Goal: Transaction & Acquisition: Obtain resource

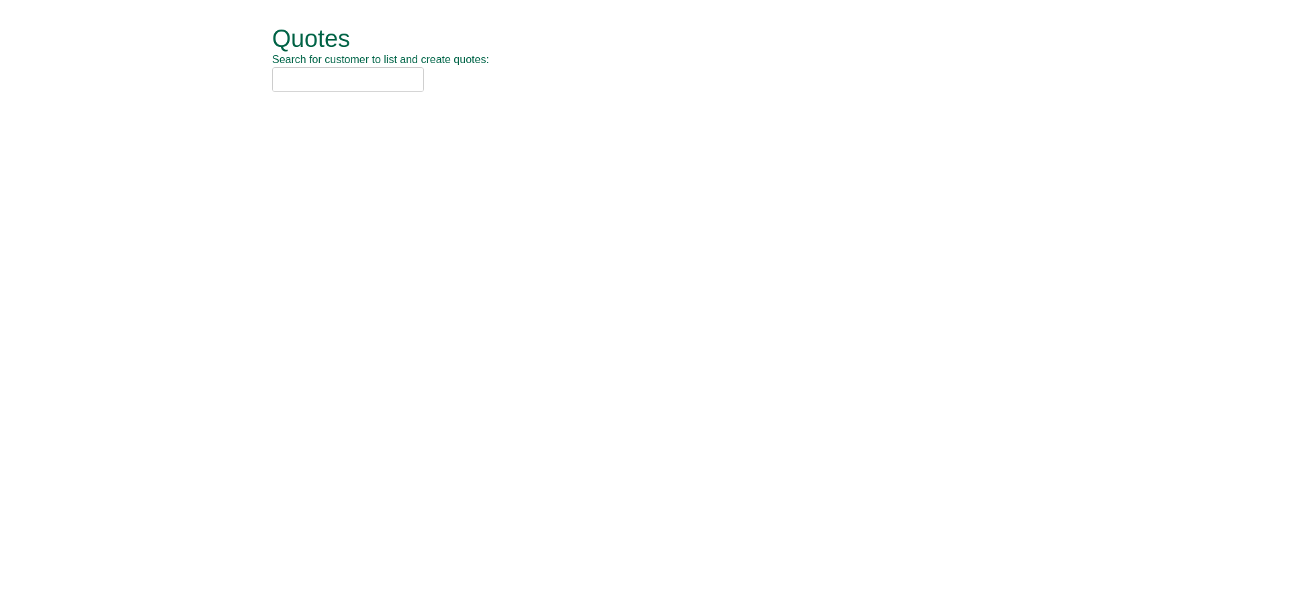
click at [315, 73] on input "text" at bounding box center [348, 79] width 152 height 25
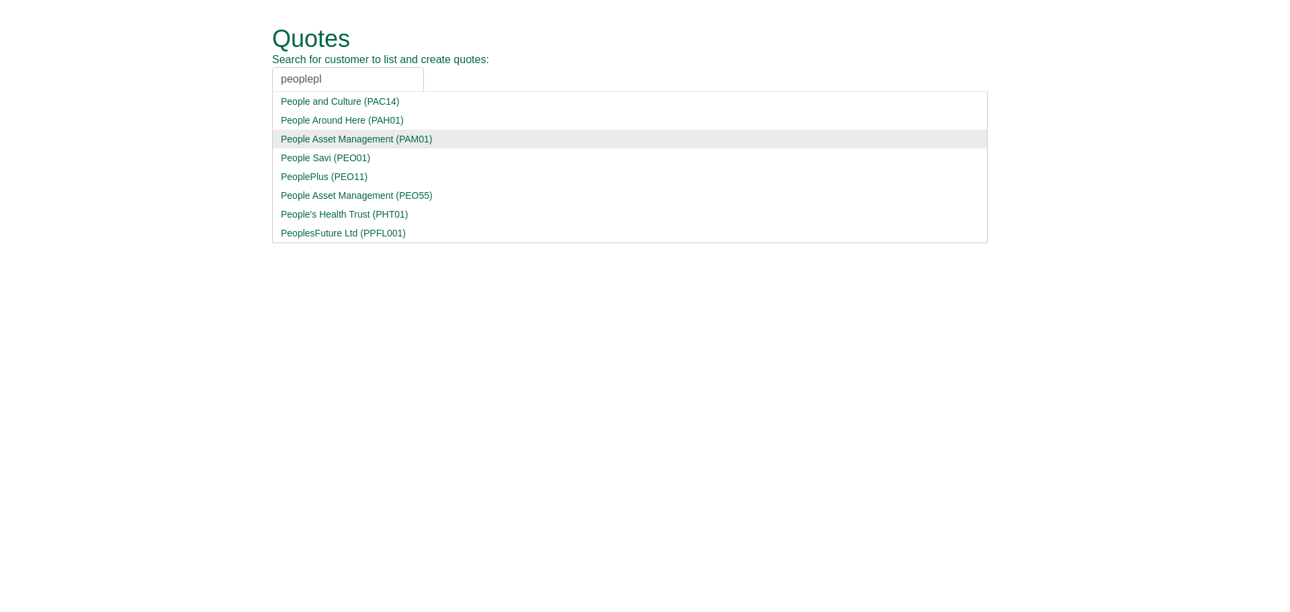
type input "peoplepl"
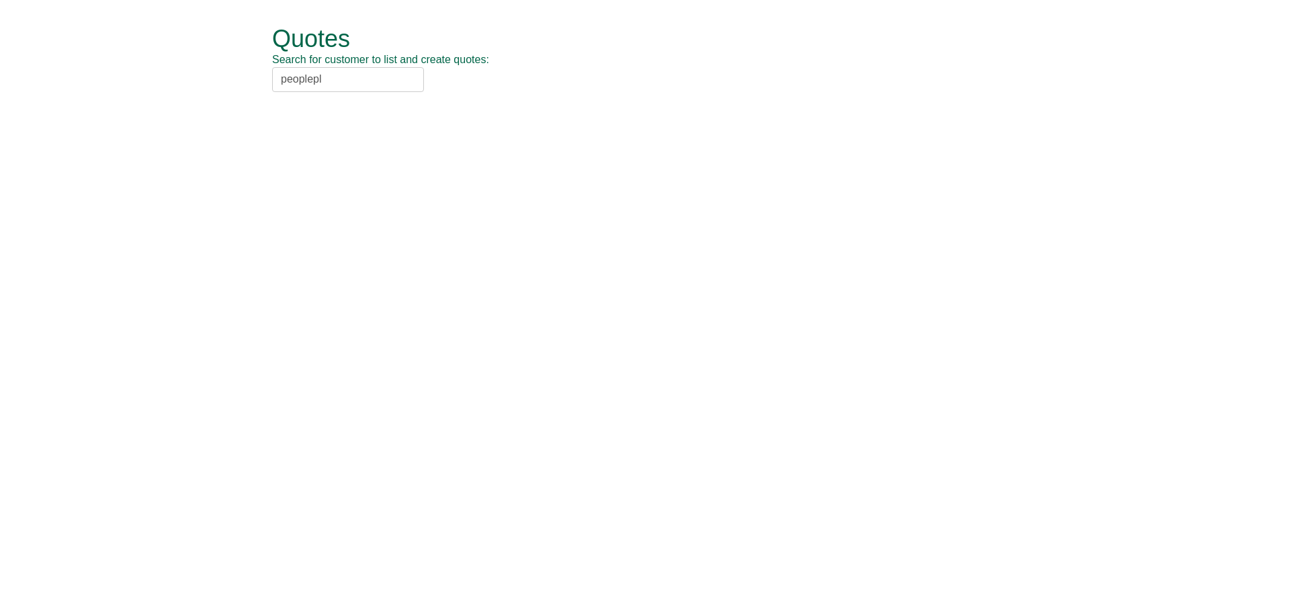
click at [0, 0] on li "People and Culture (PAC14)" at bounding box center [0, 0] width 0 height 0
click at [358, 83] on input "peoplepl" at bounding box center [348, 79] width 152 height 25
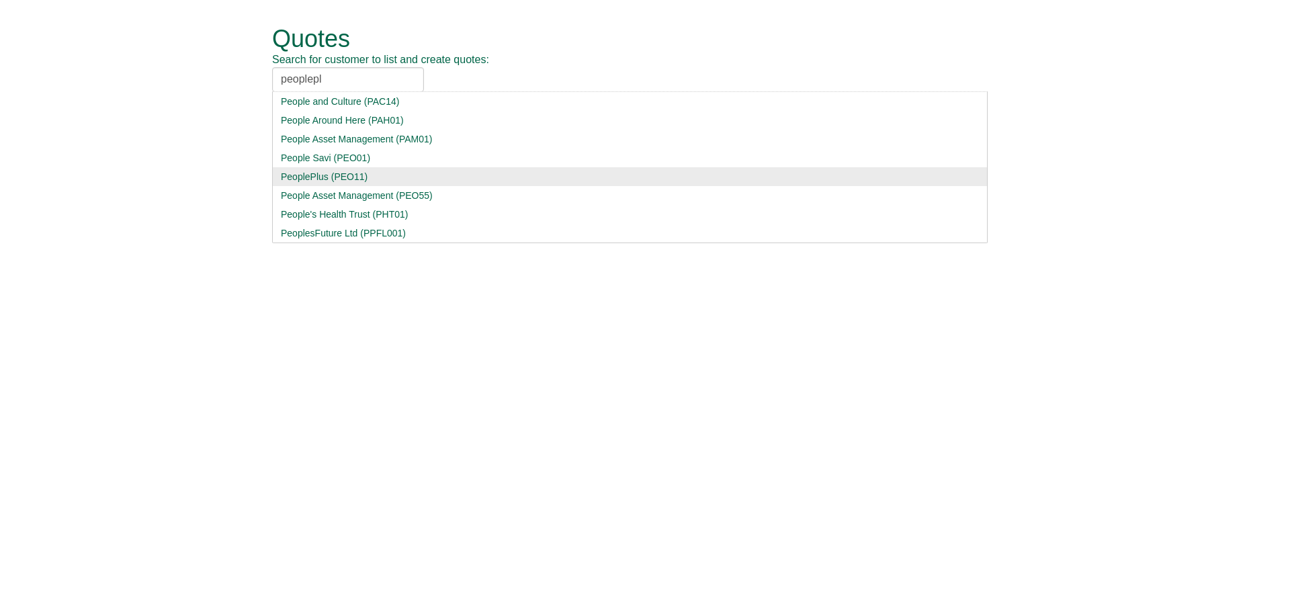
click at [364, 181] on div "PeoplePlus (PEO11)" at bounding box center [630, 176] width 698 height 13
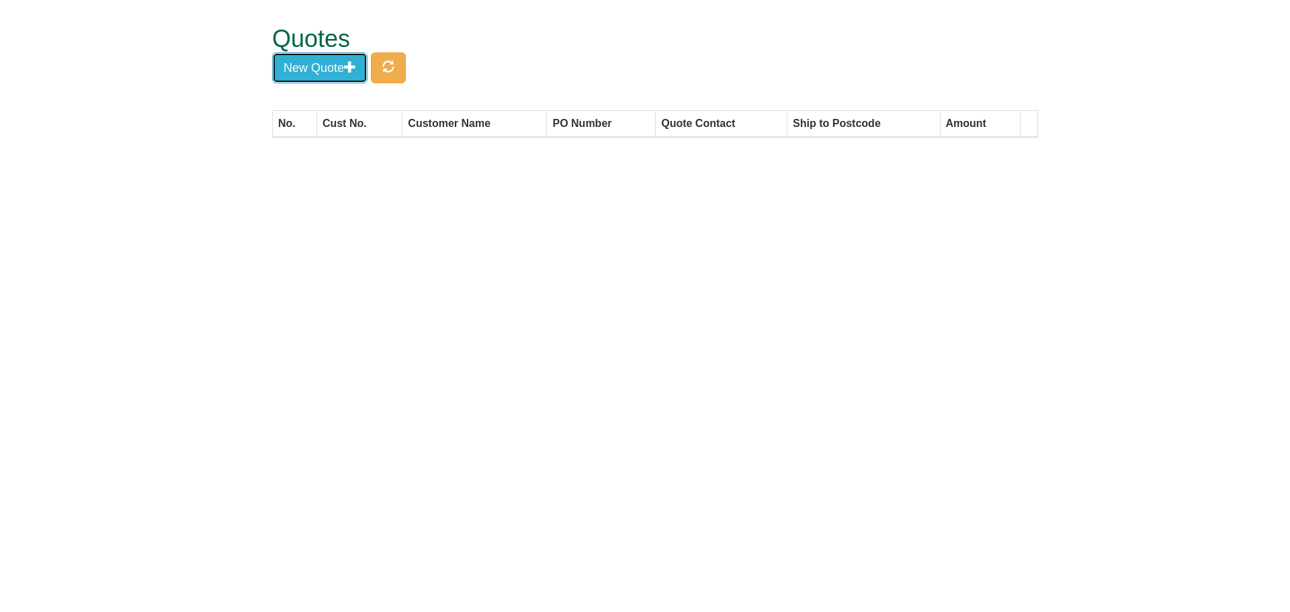
click at [321, 58] on button "New Quote" at bounding box center [319, 67] width 95 height 31
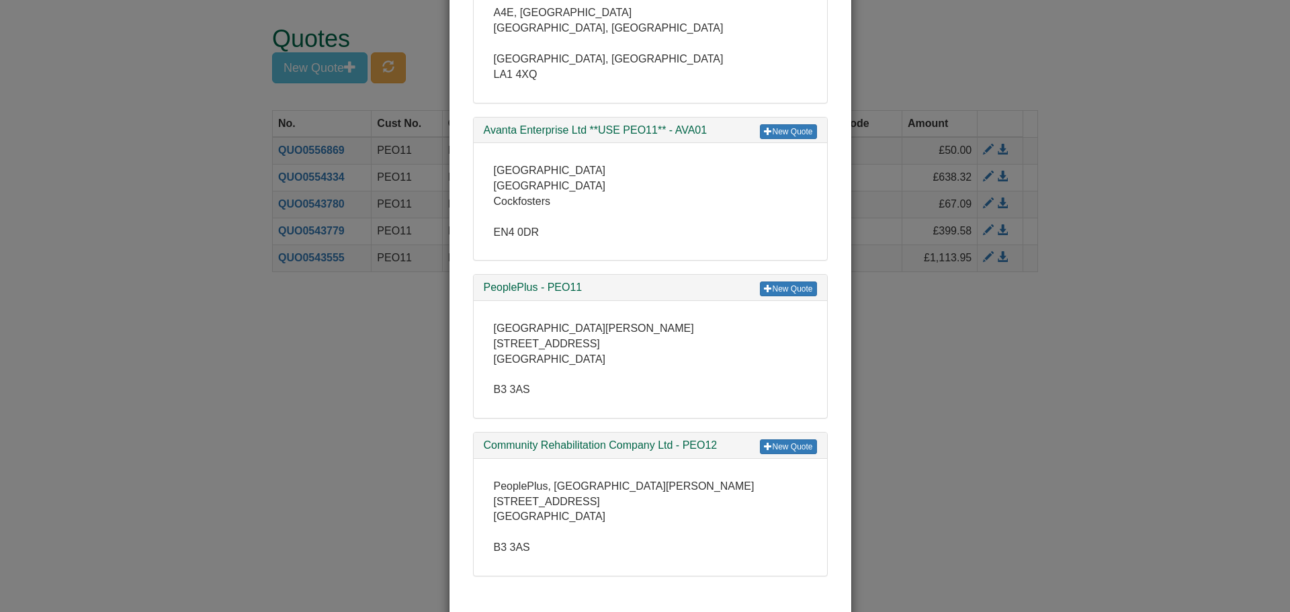
scroll to position [923, 0]
click at [784, 287] on link "New Quote" at bounding box center [788, 288] width 56 height 15
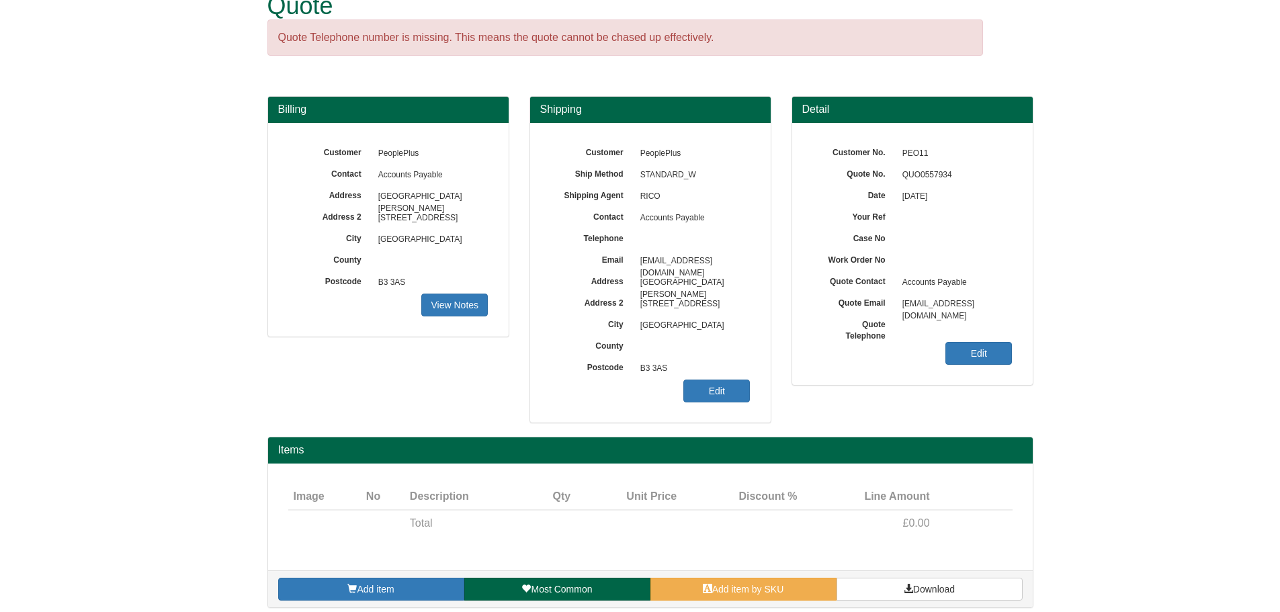
scroll to position [42, 0]
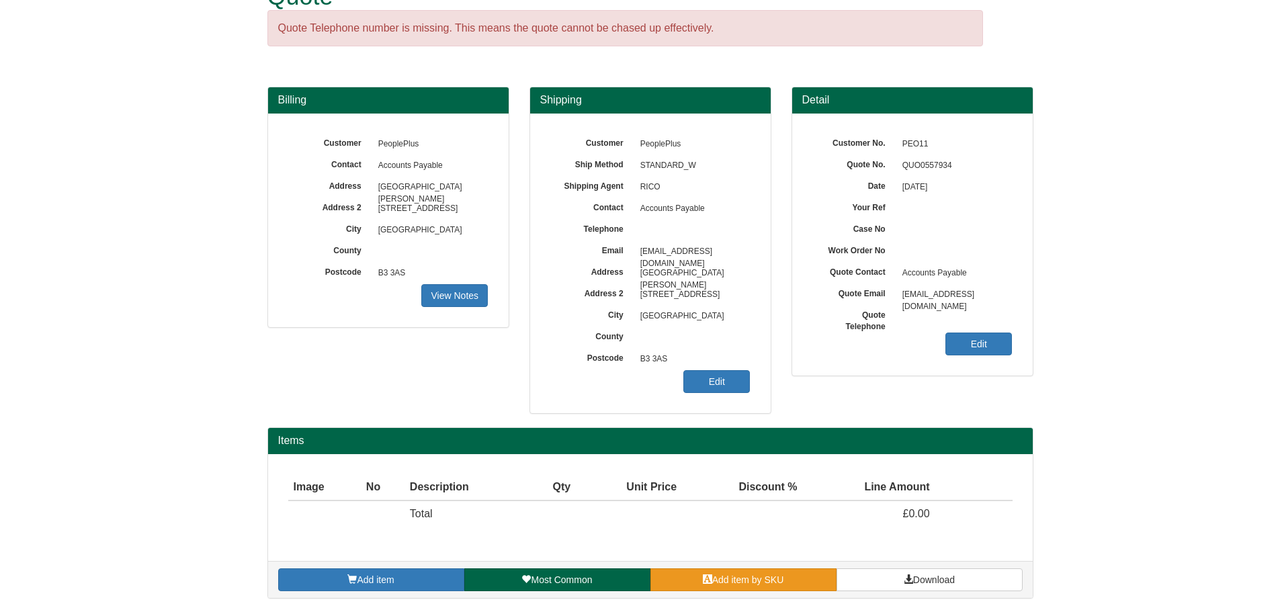
drag, startPoint x: 745, startPoint y: 549, endPoint x: 736, endPoint y: 585, distance: 37.5
click at [745, 563] on div "Items Image Type No Description Qty Unit Price Discount % Line Amount Total £0.…" at bounding box center [650, 512] width 766 height 171
click at [736, 585] on span "Add item by SKU" at bounding box center [748, 580] width 72 height 11
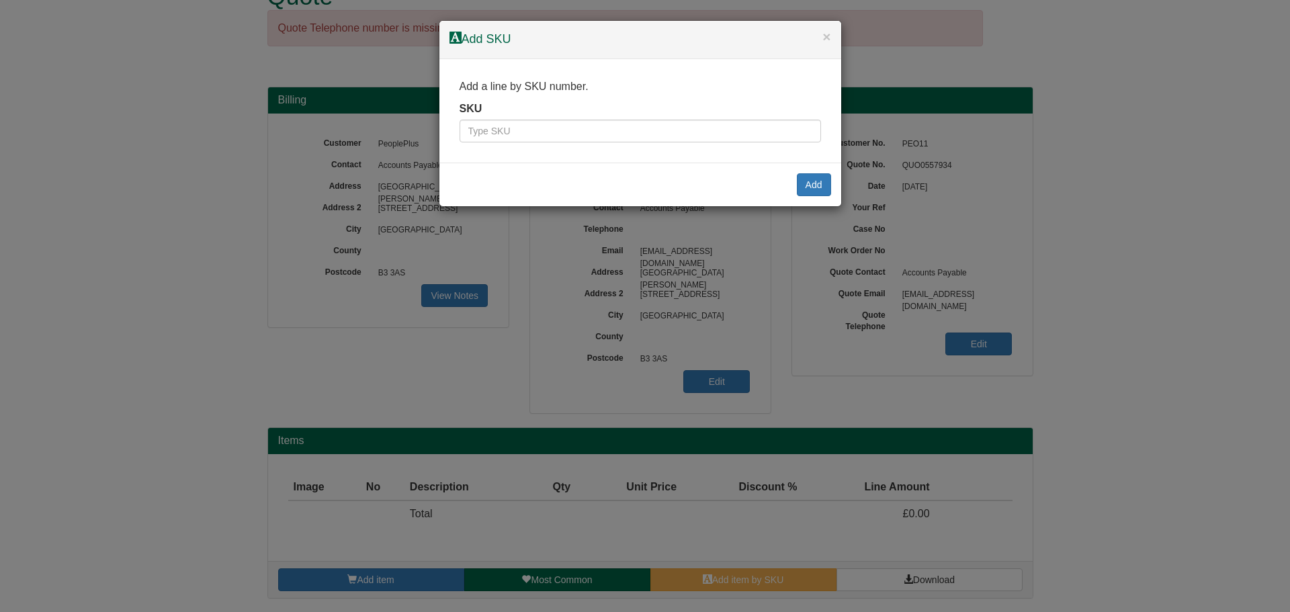
click at [425, 157] on div "× Add SKU Add a line by SKU number. SKU Add" at bounding box center [645, 306] width 1290 height 612
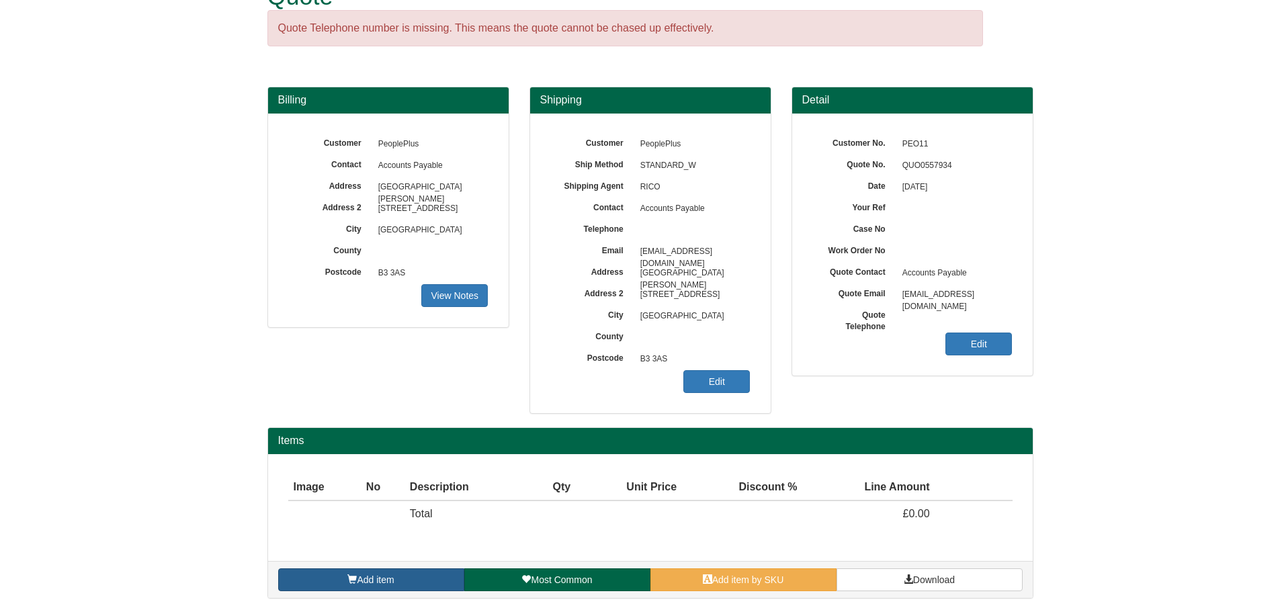
click at [417, 579] on link "Add item" at bounding box center [371, 580] width 186 height 23
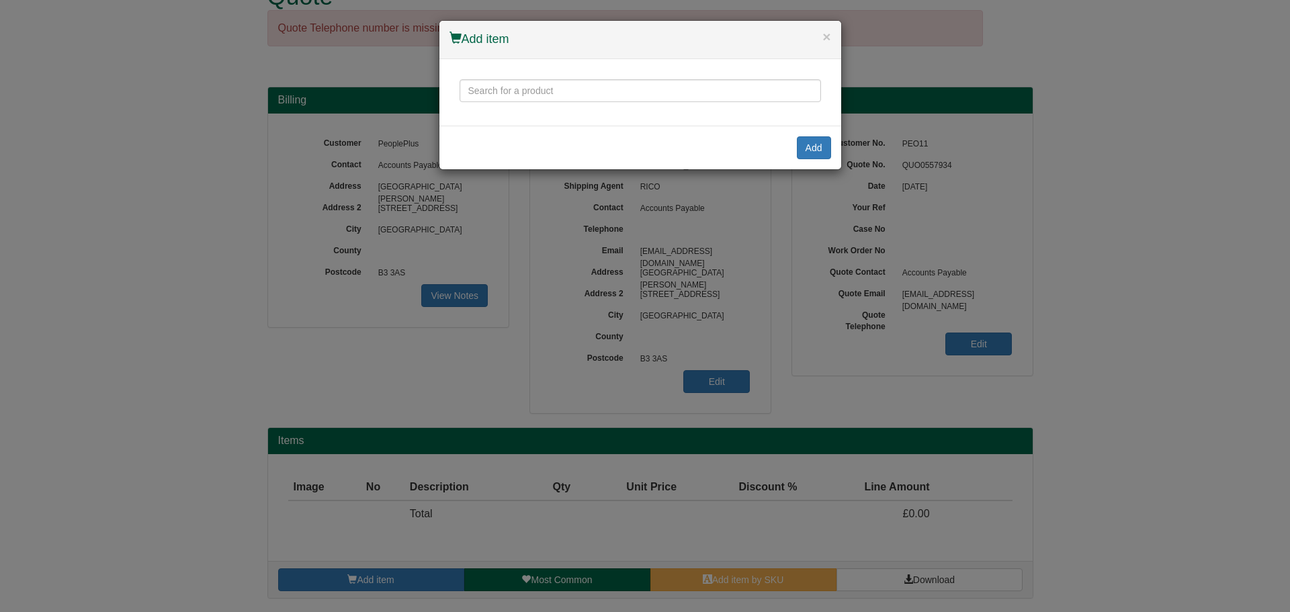
click at [476, 76] on div at bounding box center [641, 92] width 402 height 67
click at [505, 102] on div at bounding box center [641, 92] width 402 height 67
click at [500, 84] on input "text" at bounding box center [641, 90] width 362 height 23
click at [688, 65] on div "contour un Contour Unimouse Contour Unimouse - Right Hand, Wired Contour Unimou…" at bounding box center [641, 92] width 402 height 67
click at [678, 92] on input "contour un" at bounding box center [641, 90] width 362 height 23
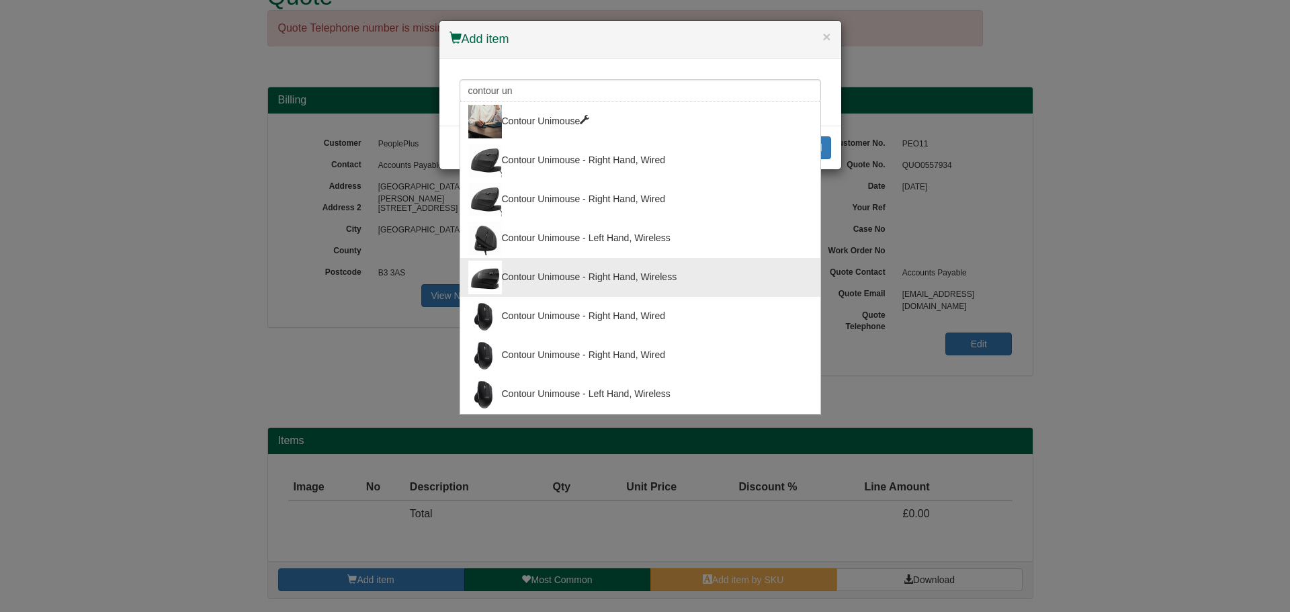
drag, startPoint x: 645, startPoint y: 285, endPoint x: 338, endPoint y: 216, distance: 314.8
click at [646, 286] on div "Contour Unimouse - Right Hand, Wireless" at bounding box center [640, 278] width 344 height 34
type input "Contour Unimouse - Right Hand, Wireless"
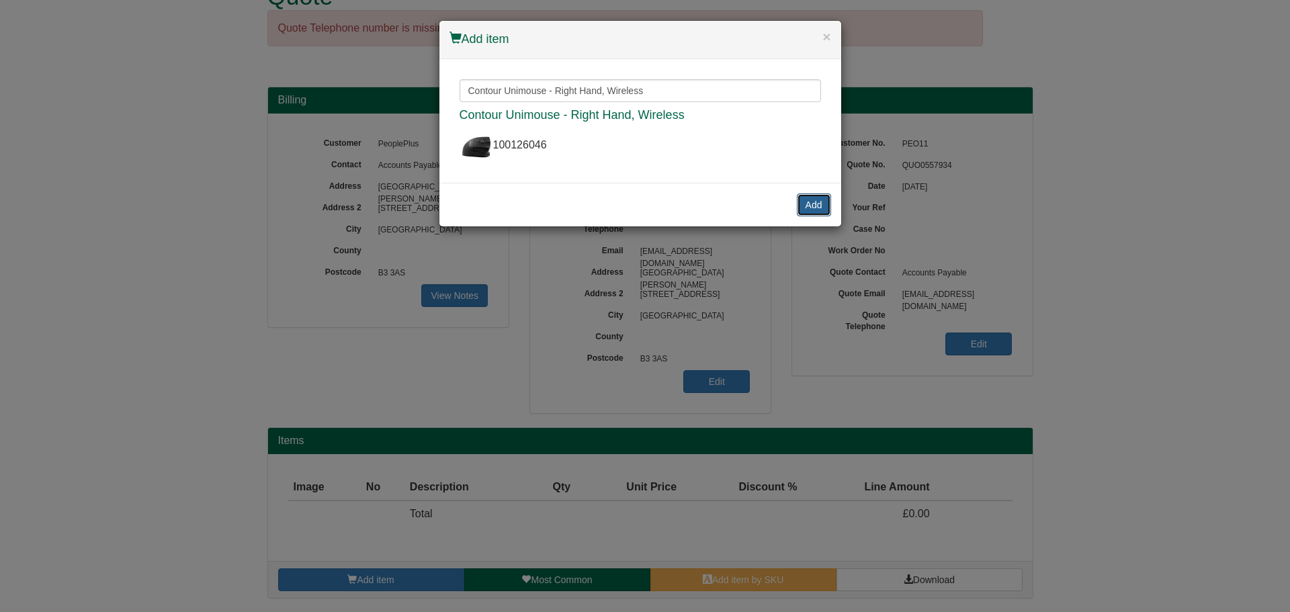
click at [811, 210] on button "Add" at bounding box center [814, 205] width 34 height 23
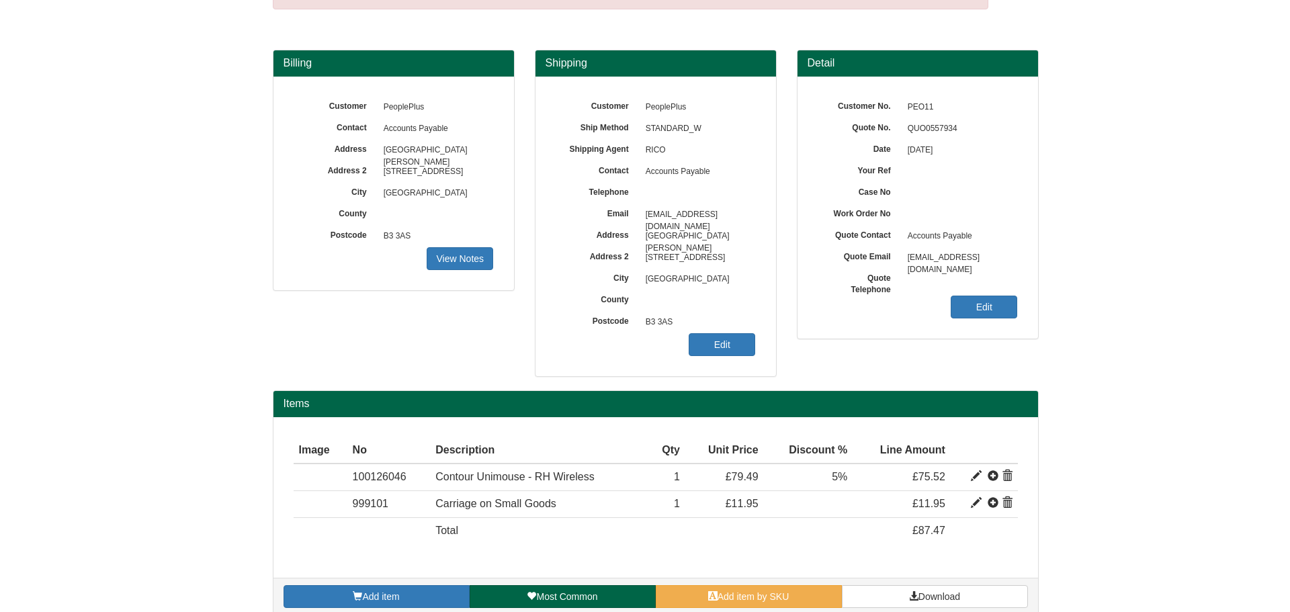
scroll to position [96, 0]
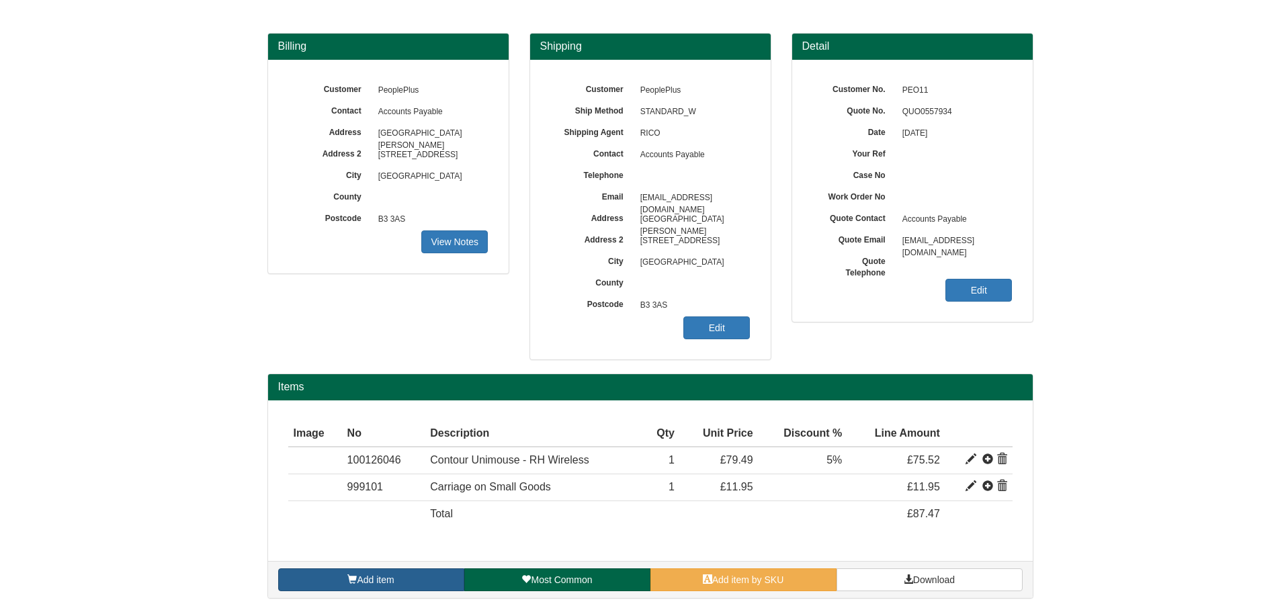
click at [409, 570] on link "Add item" at bounding box center [371, 580] width 186 height 23
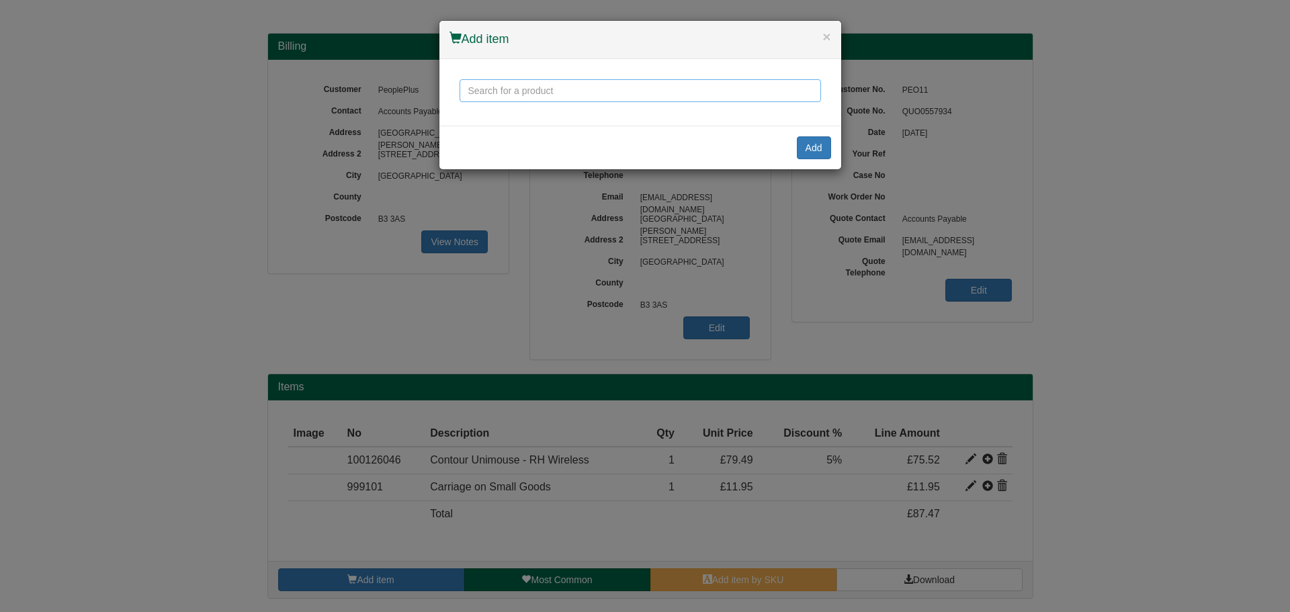
click at [538, 88] on input "text" at bounding box center [641, 90] width 362 height 23
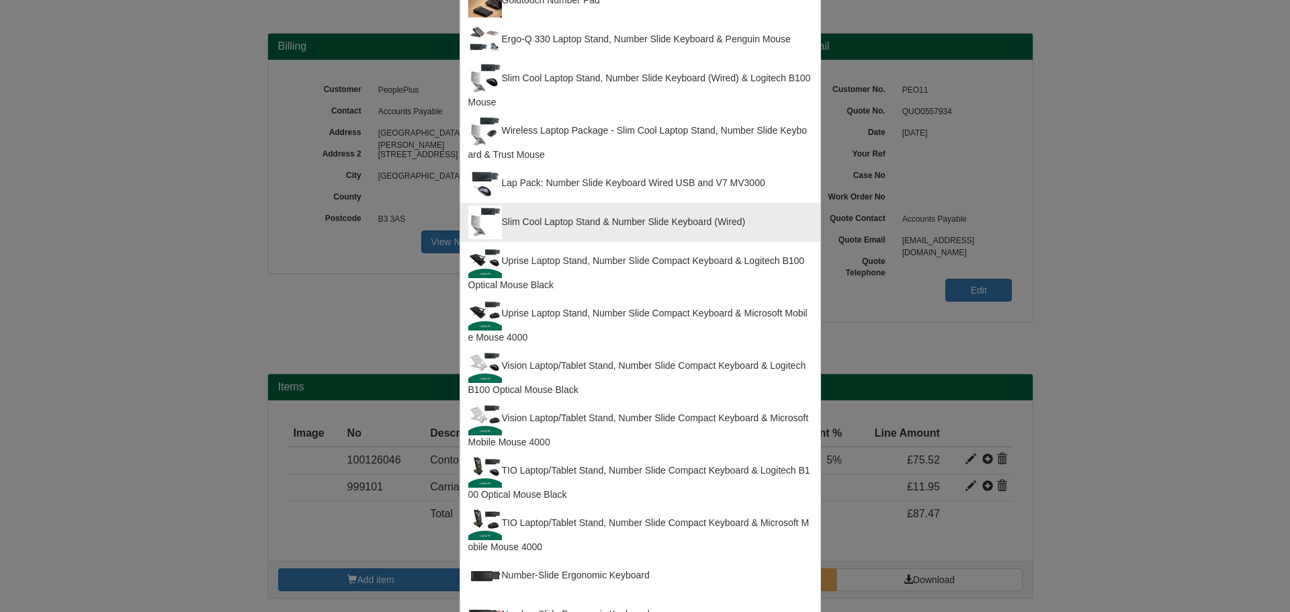
scroll to position [412, 0]
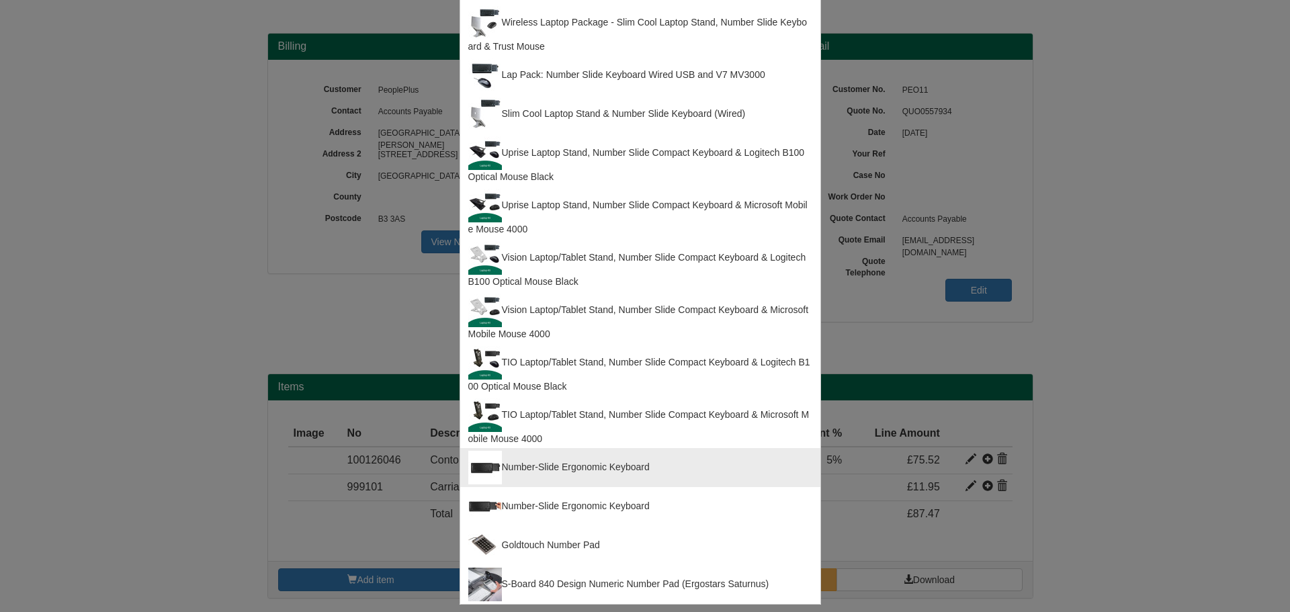
click at [595, 454] on div "Number-Slide Ergonomic Keyboard" at bounding box center [640, 468] width 344 height 34
type input "Number-Slide Ergonomic Keyboard"
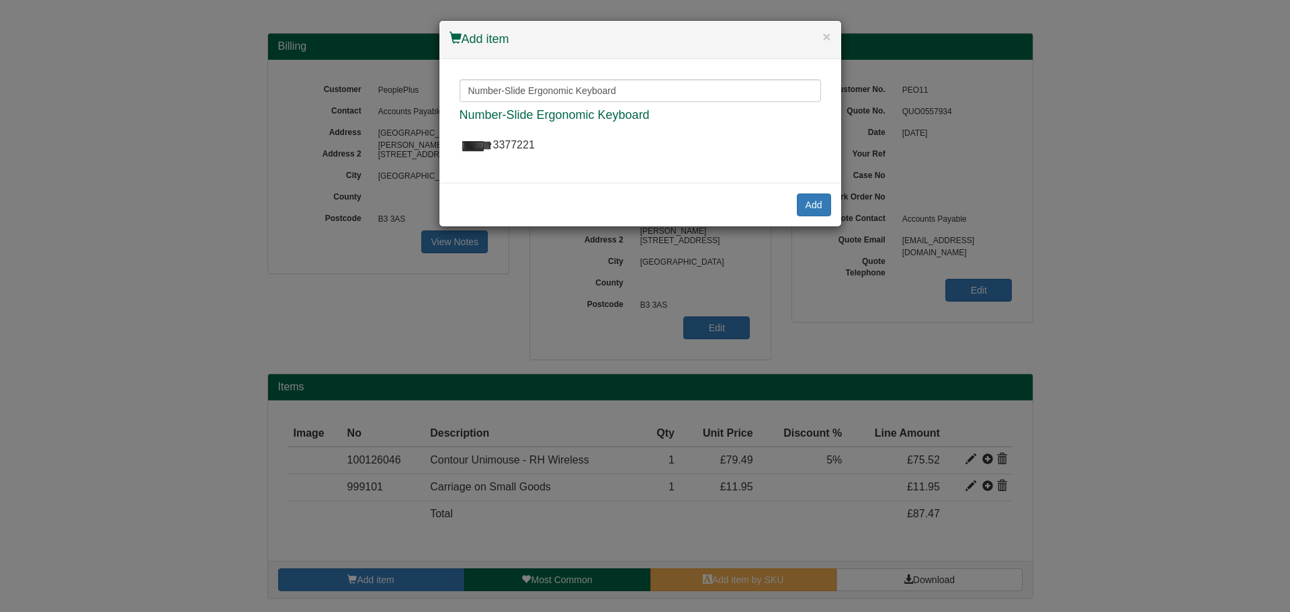
scroll to position [0, 0]
click at [800, 204] on button "Add" at bounding box center [814, 205] width 34 height 23
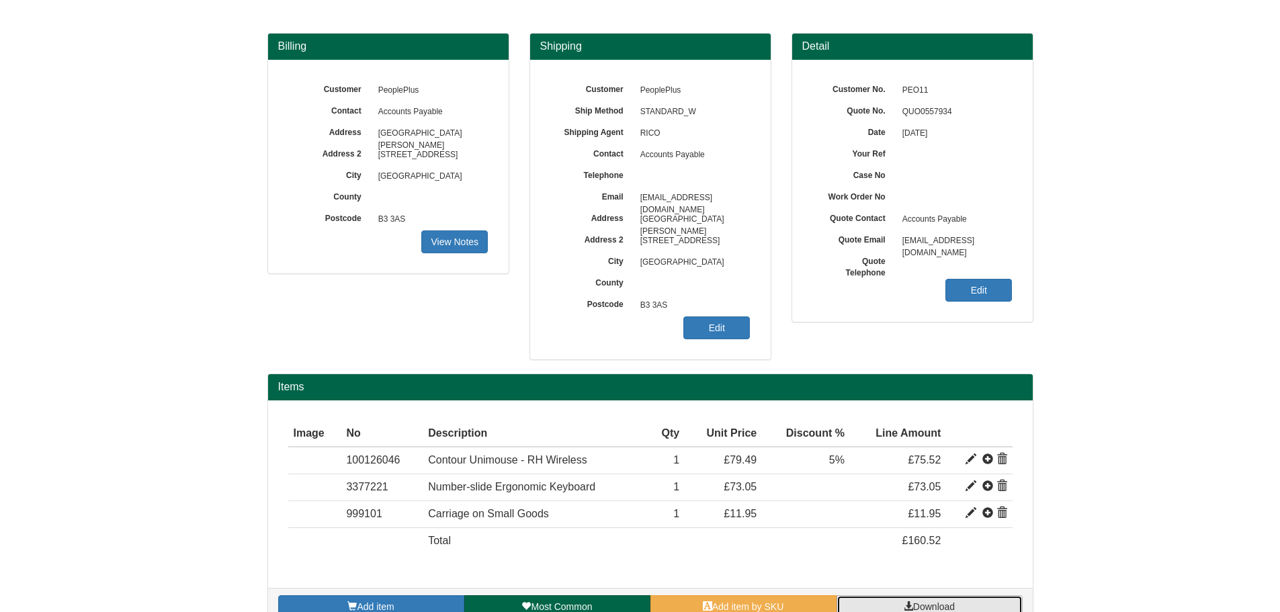
click at [971, 602] on link "Download" at bounding box center [930, 606] width 186 height 23
click at [1003, 484] on span at bounding box center [1002, 486] width 11 height 11
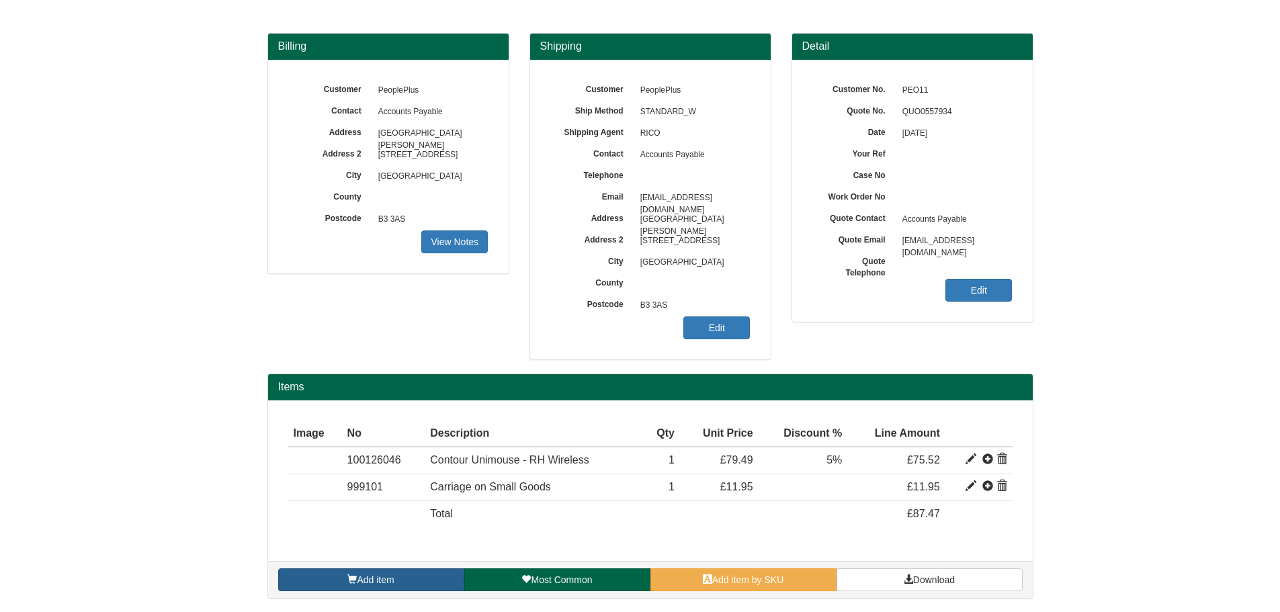
click at [383, 585] on span "Add item" at bounding box center [375, 580] width 37 height 11
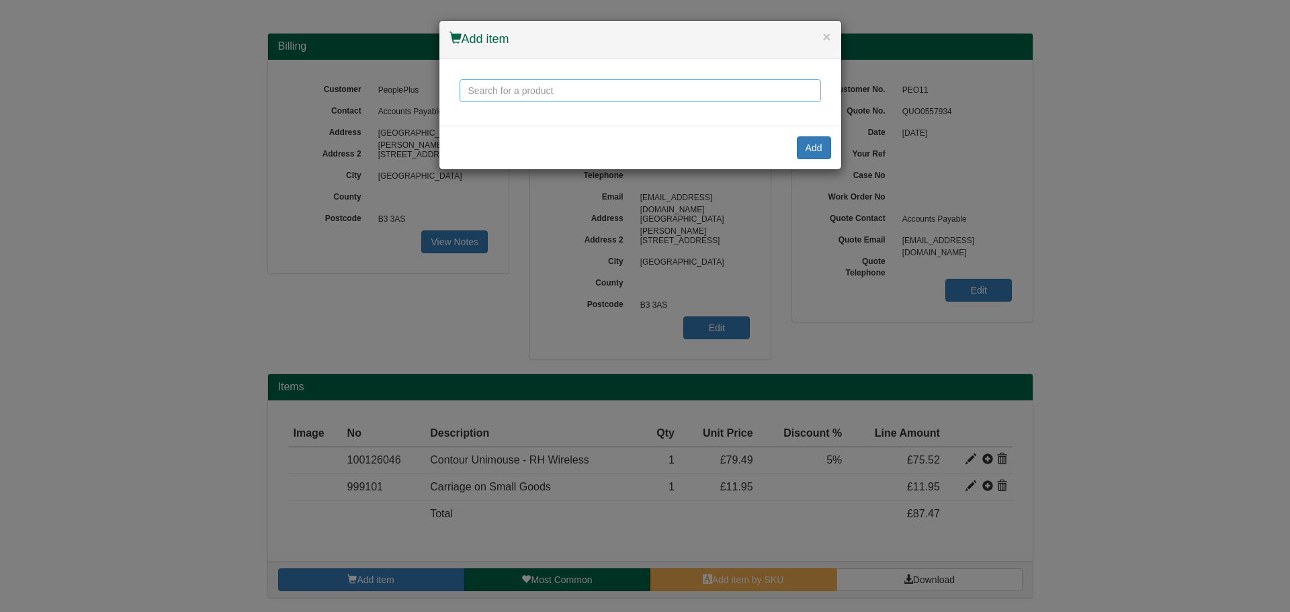
click at [579, 84] on input "text" at bounding box center [641, 90] width 362 height 23
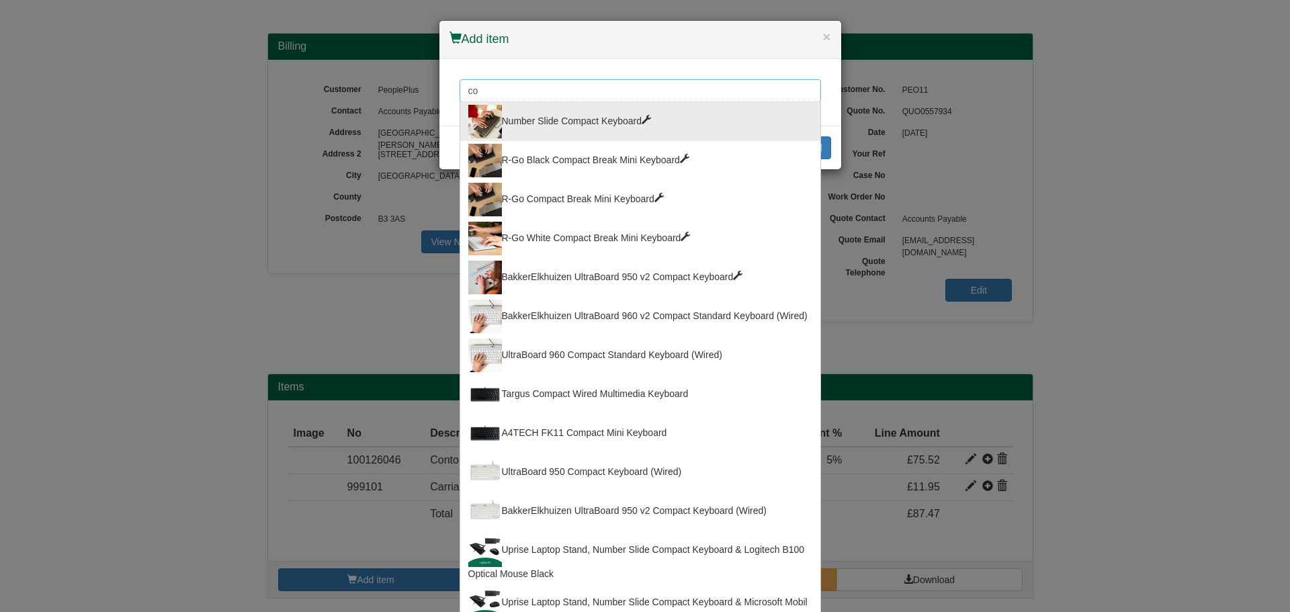
type input "c"
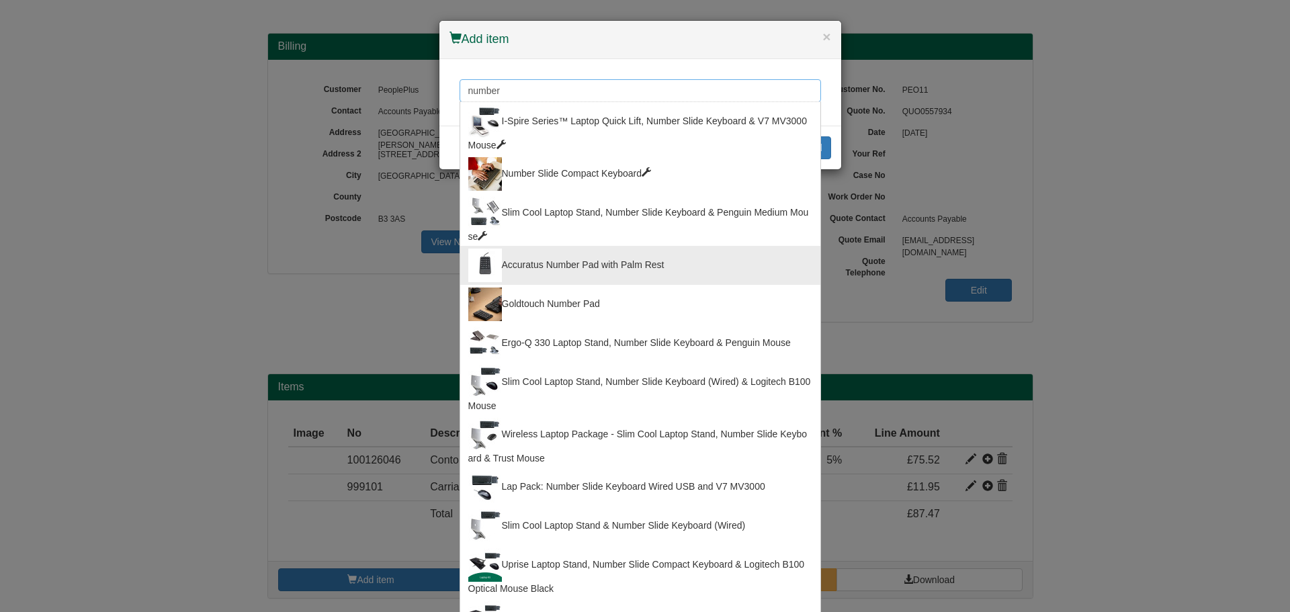
scroll to position [412, 0]
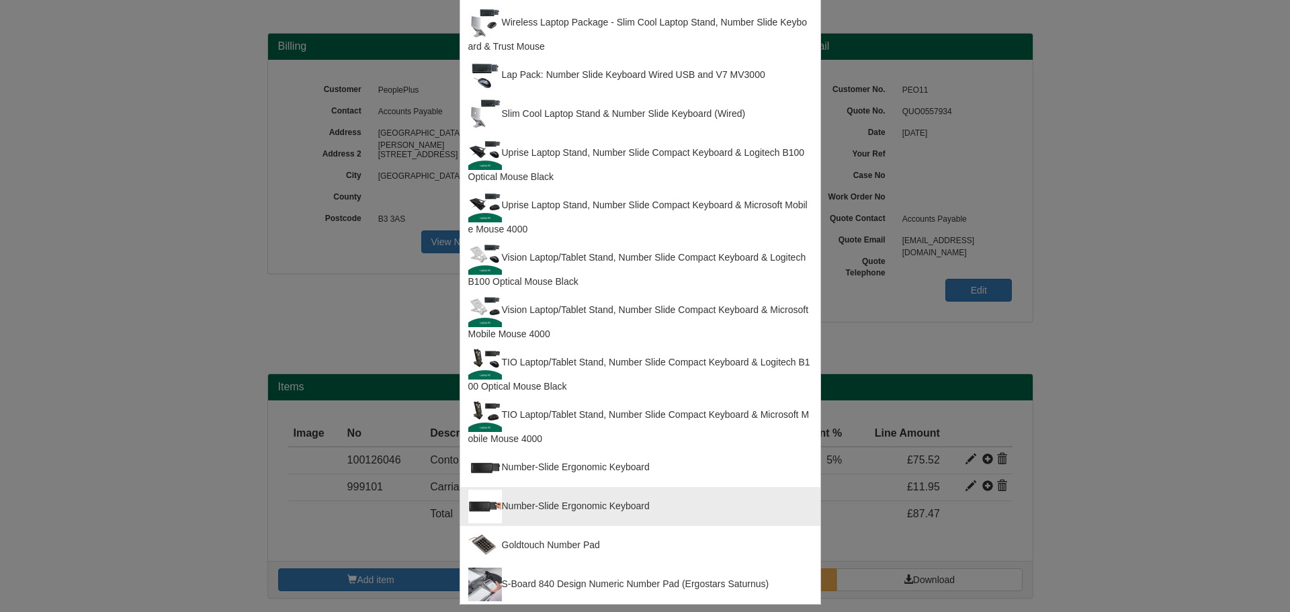
click at [593, 505] on div "Number-Slide Ergonomic Keyboard" at bounding box center [640, 507] width 344 height 34
type input "Number-Slide Ergonomic Keyboard"
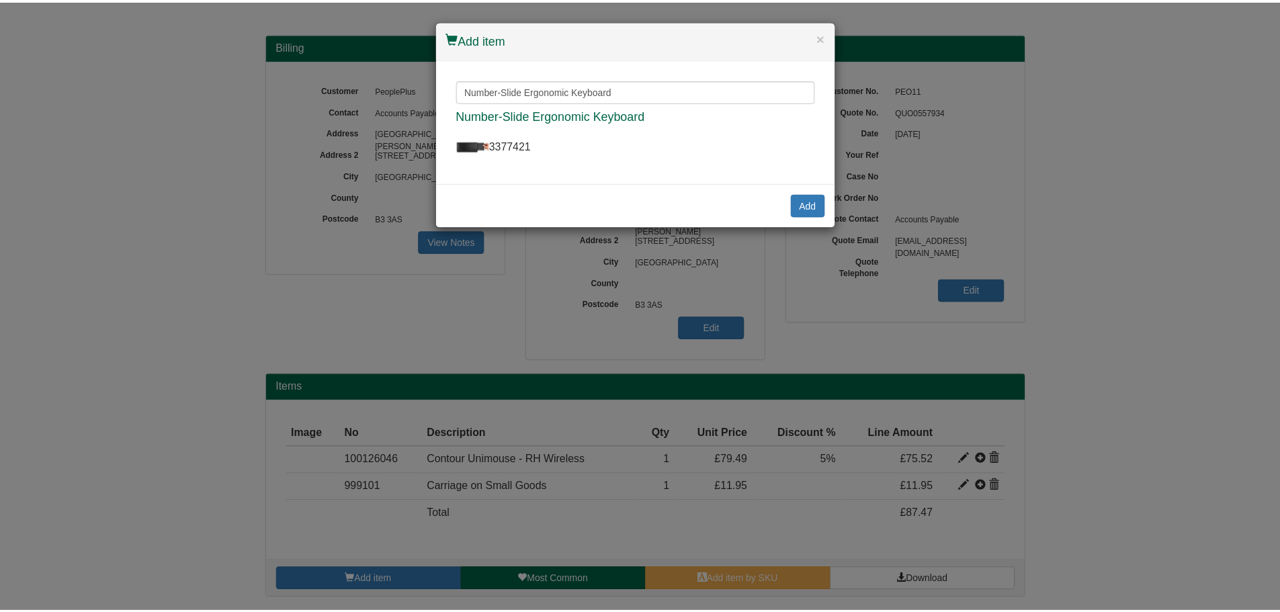
scroll to position [0, 0]
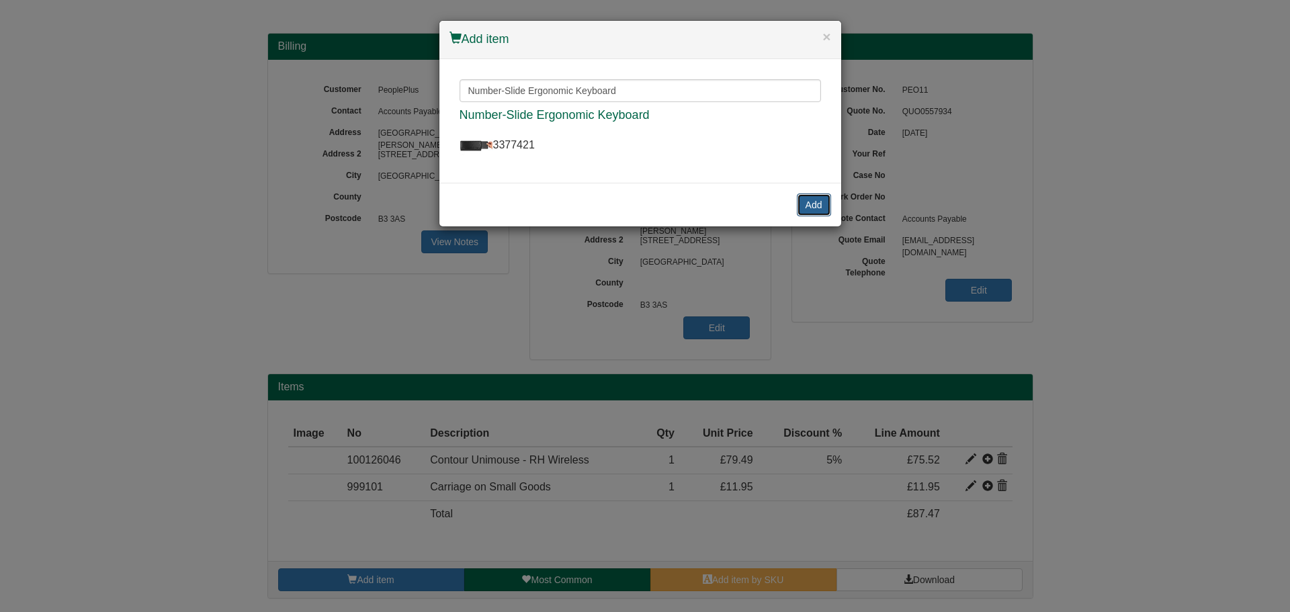
click at [807, 206] on button "Add" at bounding box center [814, 205] width 34 height 23
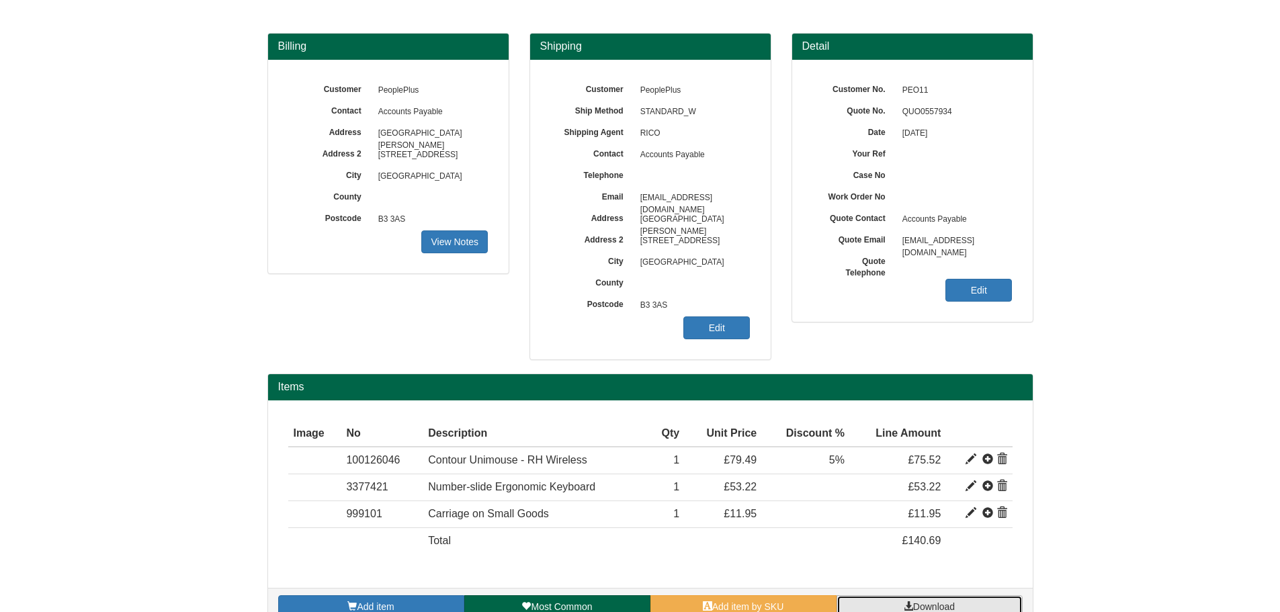
click at [891, 596] on link "Download" at bounding box center [930, 606] width 186 height 23
click at [1007, 484] on span at bounding box center [1002, 486] width 11 height 11
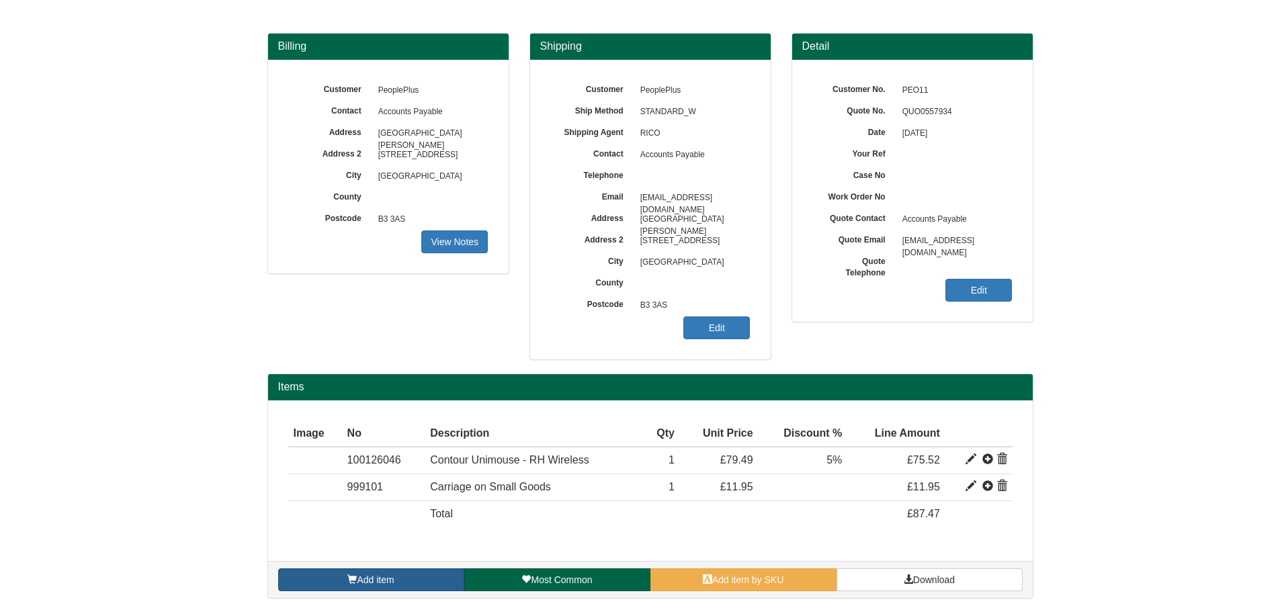
click at [401, 585] on link "Add item" at bounding box center [371, 580] width 186 height 23
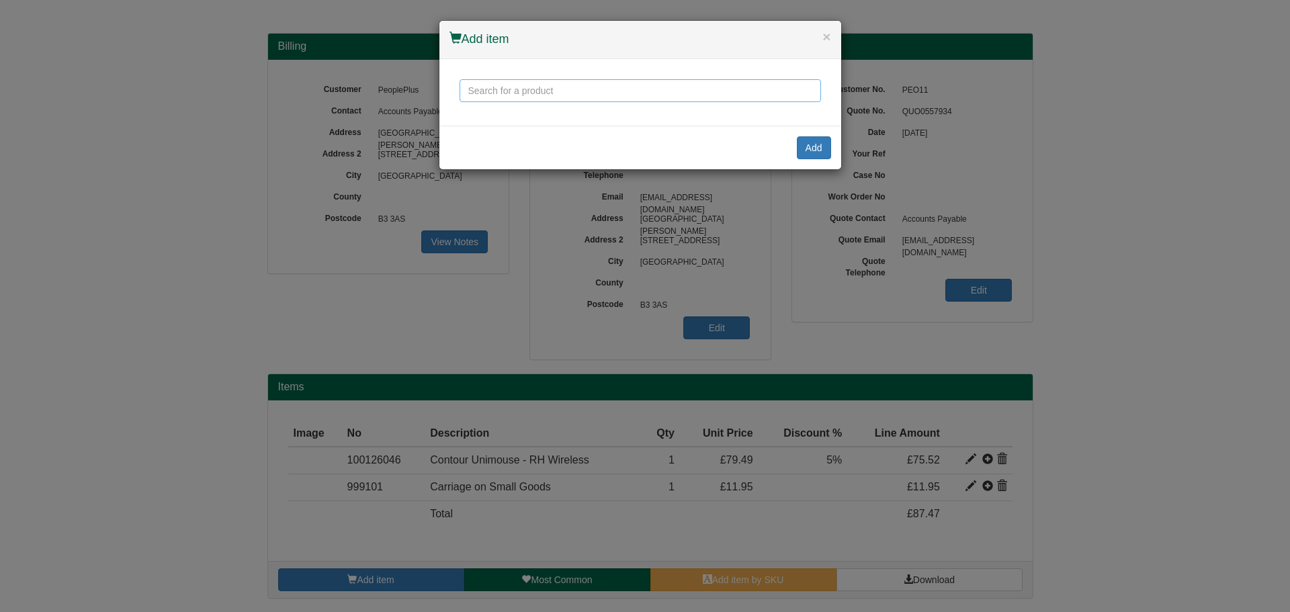
click at [550, 98] on input "text" at bounding box center [641, 90] width 362 height 23
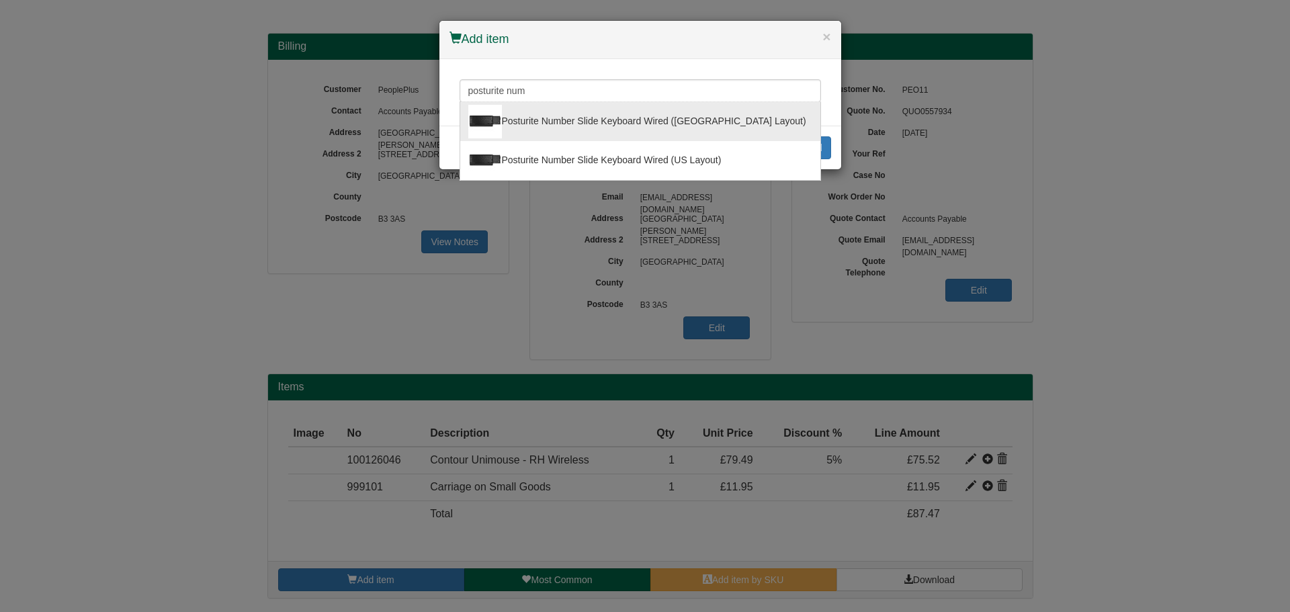
click at [610, 43] on h4 "Add item" at bounding box center [641, 39] width 382 height 17
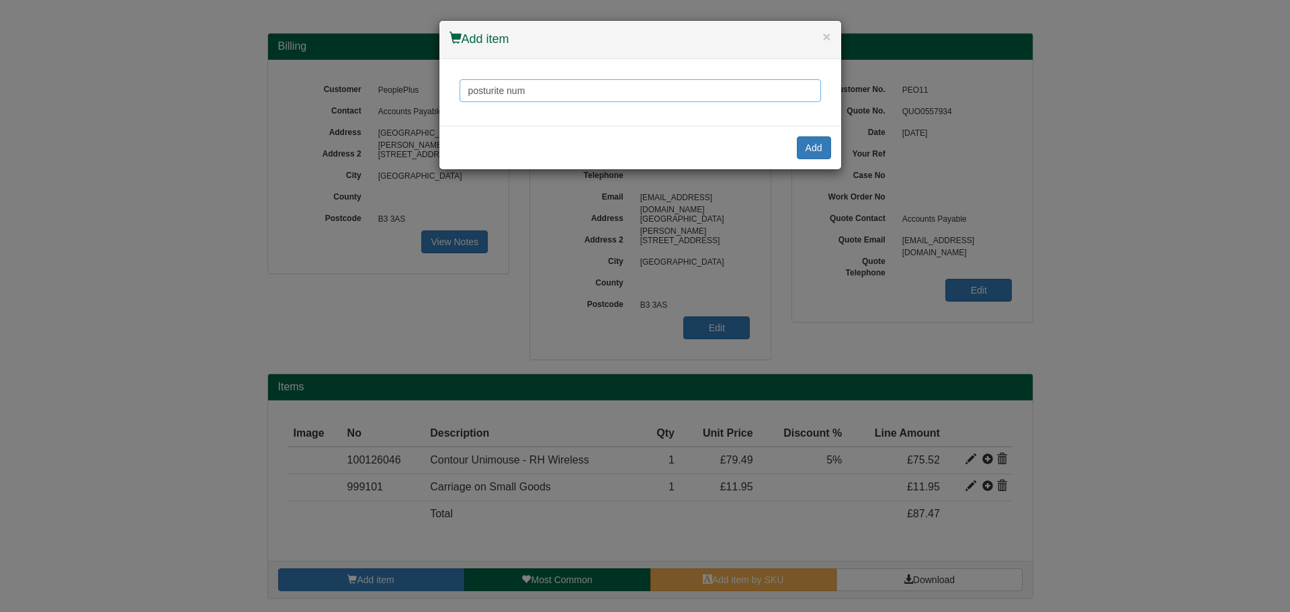
click at [577, 92] on input "posturite num" at bounding box center [641, 90] width 362 height 23
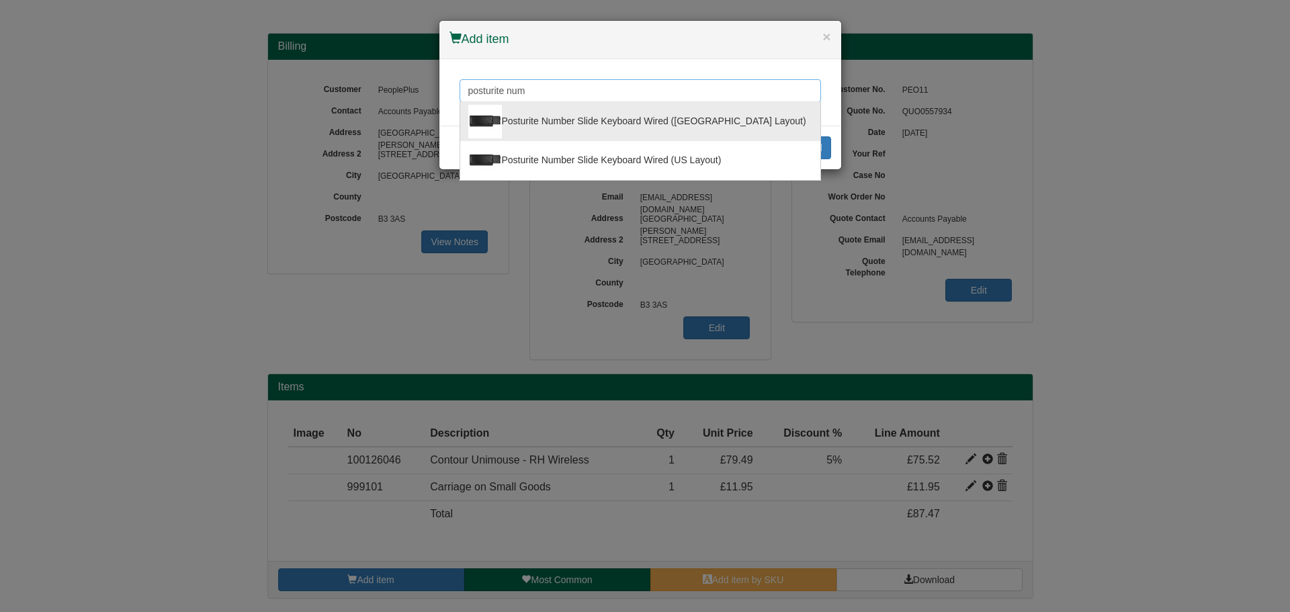
drag, startPoint x: 663, startPoint y: 92, endPoint x: 183, endPoint y: 71, distance: 480.3
click at [183, 71] on div "× Add item posturite num Posturite Number Slide Keyboard Wired ([GEOGRAPHIC_DAT…" at bounding box center [645, 306] width 1290 height 612
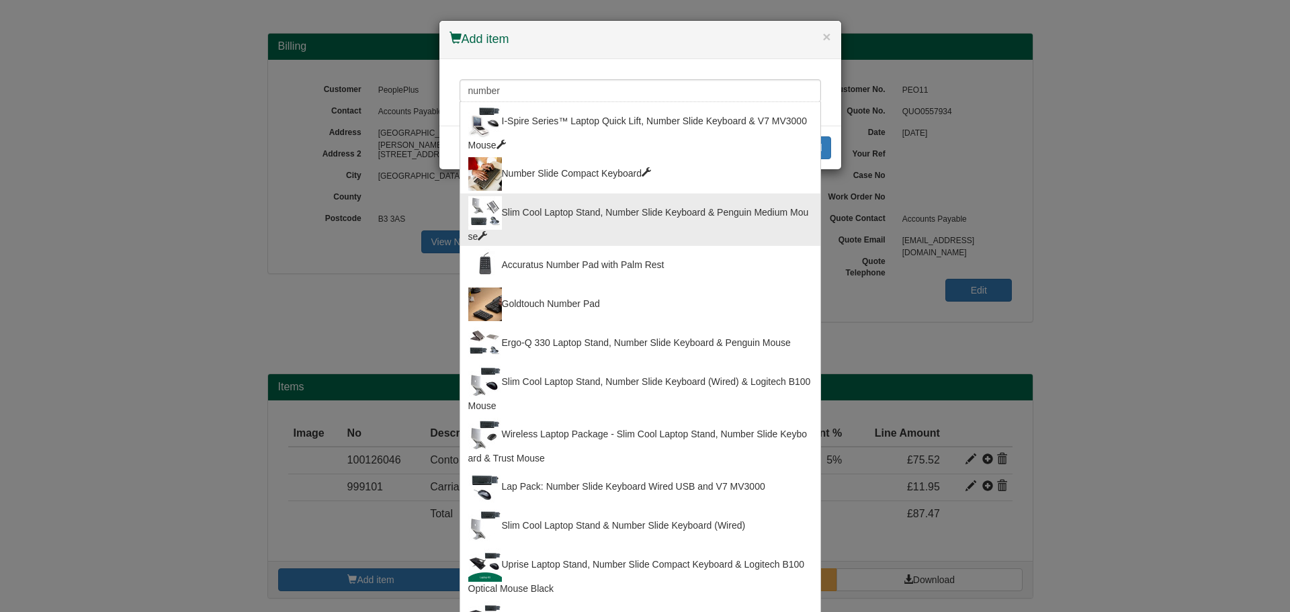
click at [564, 177] on div "Number Slide Compact Keyboard" at bounding box center [640, 174] width 344 height 34
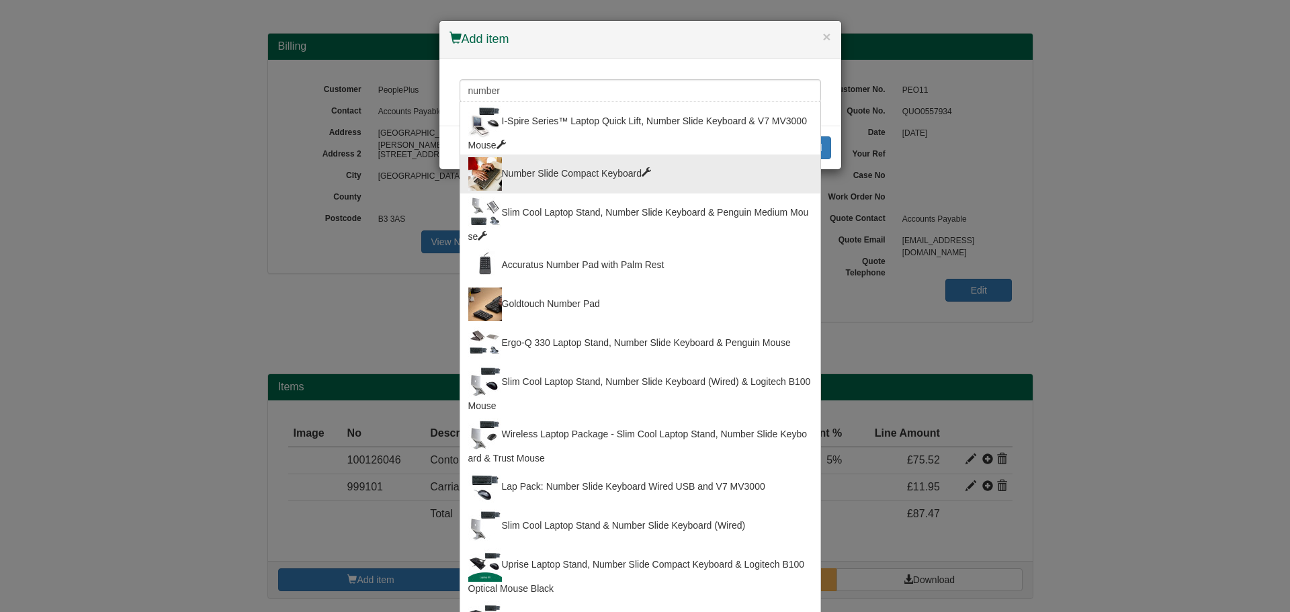
type input "Number Slide Compact Keyboard"
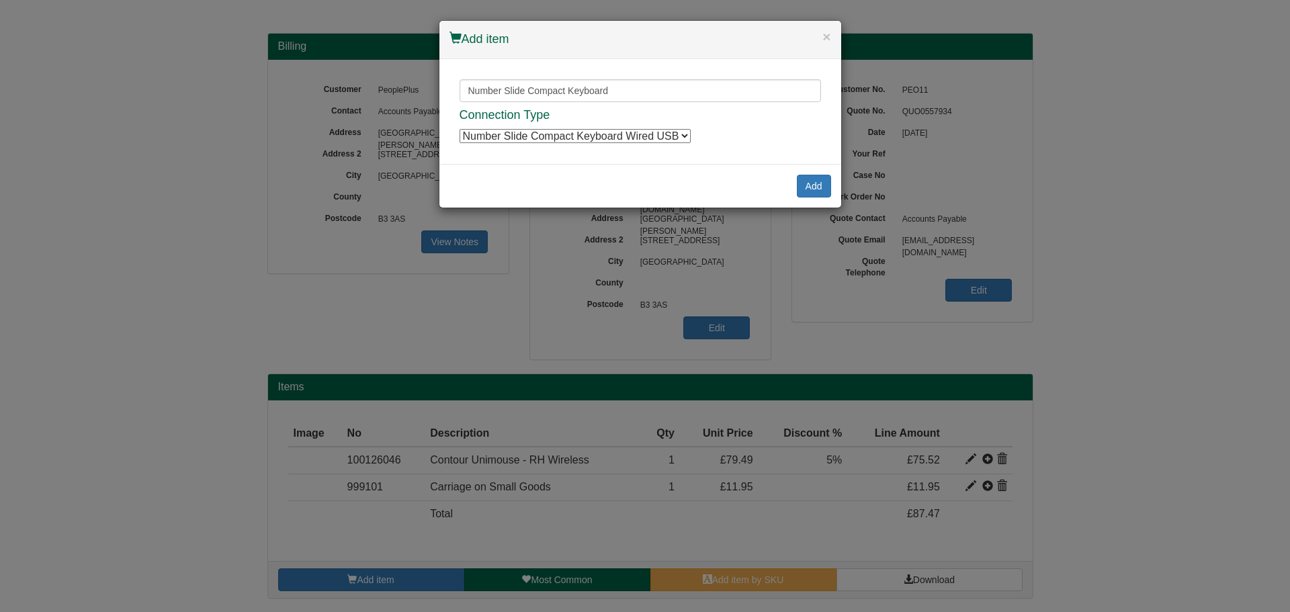
click at [653, 140] on select "Number Slide Compact Keyboard Wired USB Number Slide Compact Keyboard Wired USB…" at bounding box center [575, 136] width 231 height 14
select select "9820011"
click at [460, 129] on select "Number Slide Compact Keyboard Wired USB Number Slide Compact Keyboard Wired USB…" at bounding box center [575, 136] width 231 height 14
click at [822, 185] on button "Add" at bounding box center [814, 186] width 34 height 23
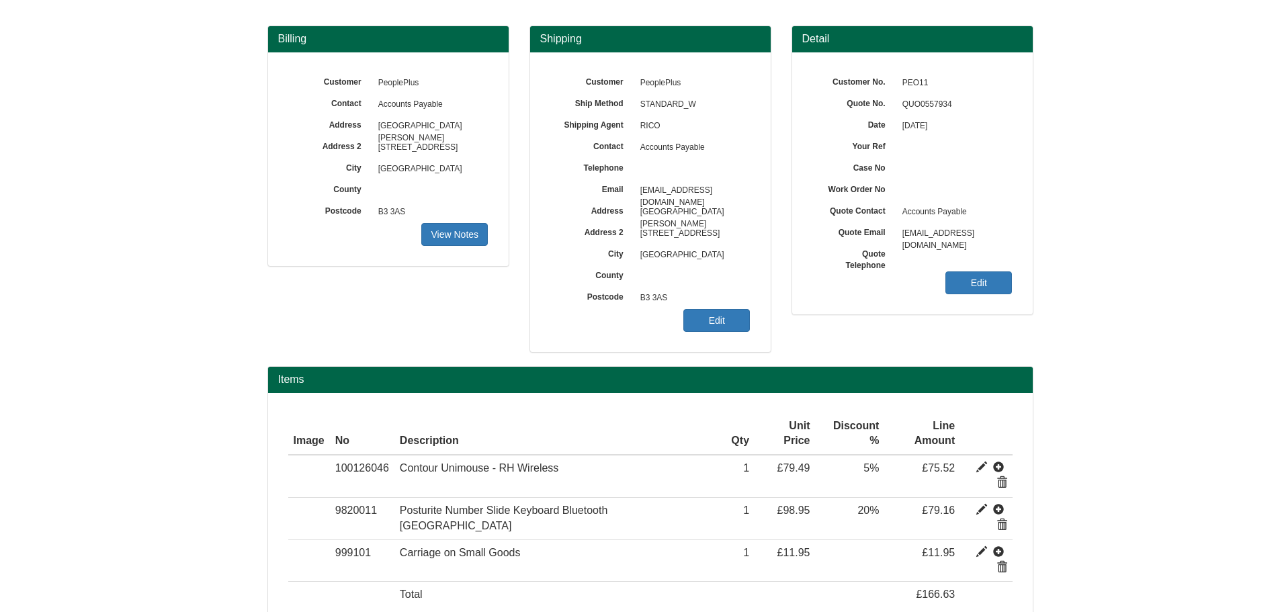
scroll to position [107, 0]
